Goal: Information Seeking & Learning: Find contact information

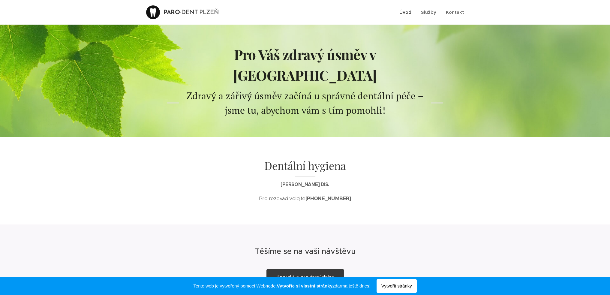
click at [268, 89] on span "Zdravý a zářivý úsměv začíná u správné dentální péče – jsme tu, abychom vám s t…" at bounding box center [304, 102] width 237 height 27
click at [401, 158] on div "Dentální hygiena Mgr. Lenka Malíková DiS. Pro rezevaci volejte +420 771 195 691" at bounding box center [305, 181] width 252 height 52
click at [293, 89] on span "Zdravý a zářivý úsměv začíná u správné dentální péče – jsme tu, abychom vám s t…" at bounding box center [304, 102] width 237 height 27
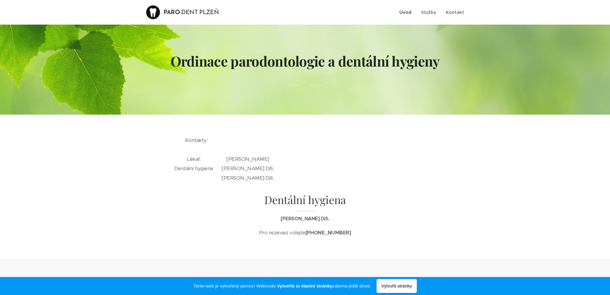
drag, startPoint x: 348, startPoint y: 230, endPoint x: 262, endPoint y: 232, distance: 86.4
click at [262, 232] on p "Pro rezevaci volejte +420 771 195 691" at bounding box center [305, 233] width 240 height 8
click at [456, 12] on span "Kontakt" at bounding box center [455, 12] width 18 height 6
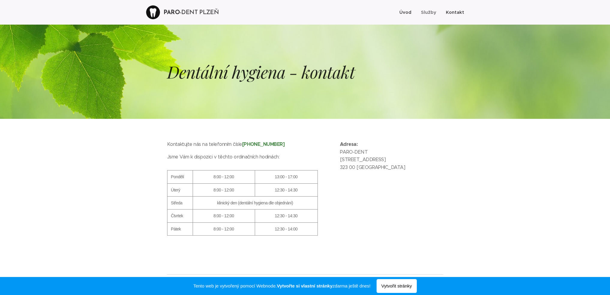
click at [402, 8] on link "Úvod" at bounding box center [407, 12] width 18 height 15
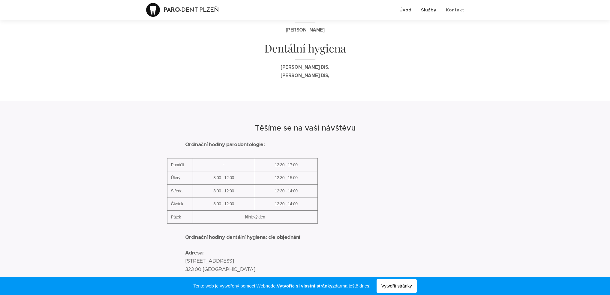
scroll to position [130, 0]
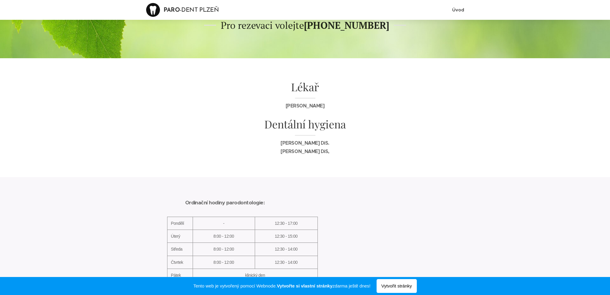
scroll to position [18, 0]
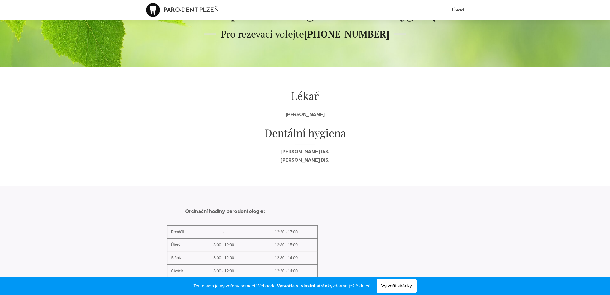
scroll to position [22, 0]
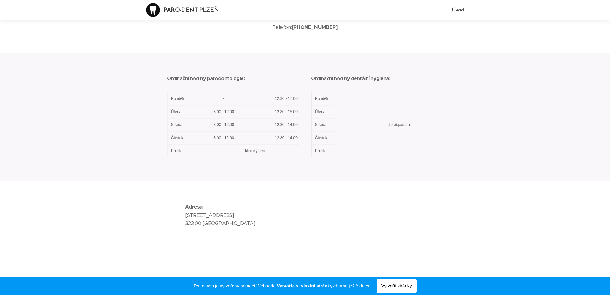
scroll to position [172, 0]
drag, startPoint x: 276, startPoint y: 120, endPoint x: 309, endPoint y: 155, distance: 48.0
click at [309, 155] on div "Ordinační hodiny parodontologie: Pondělí - 12:30 - 17:00 Úterý 8:00 - 12:00 12:…" at bounding box center [305, 116] width 288 height 92
click at [278, 105] on td "12:30 - 15:00" at bounding box center [286, 110] width 63 height 13
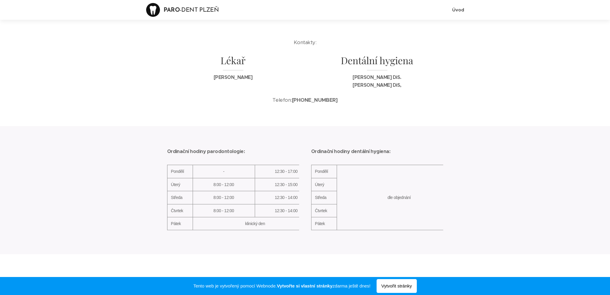
scroll to position [112, 0]
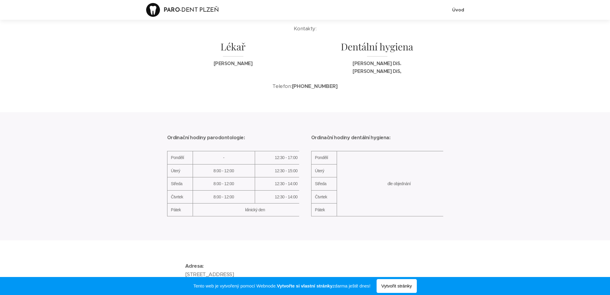
click at [385, 156] on td "dle objednání" at bounding box center [399, 183] width 125 height 65
click at [233, 162] on th "-" at bounding box center [224, 157] width 62 height 13
click at [452, 156] on div "Ordinační hodiny parodontologie: Pondělí - 12:30 - 17:00 Úterý 8:00 - 12:00 12:…" at bounding box center [305, 176] width 300 height 128
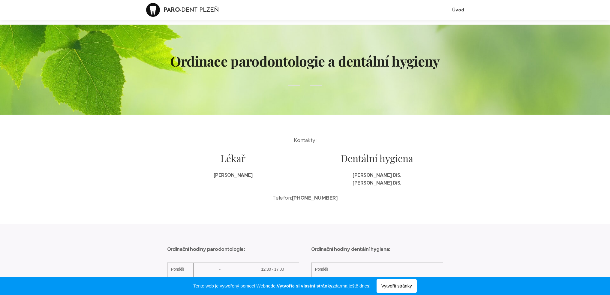
scroll to position [112, 0]
